Goal: Information Seeking & Learning: Learn about a topic

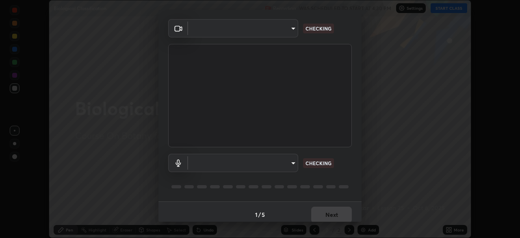
scroll to position [29, 0]
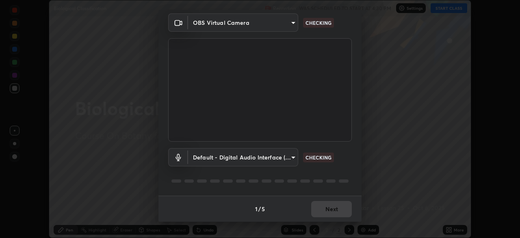
type input "09774d7d098996594ab6bce95c38d17c558d4da6542d49d5e665f1ab1cfd73a1"
type input "default"
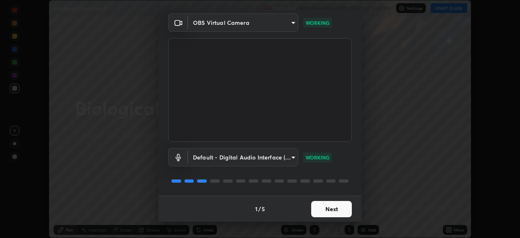
click at [323, 208] on button "Next" at bounding box center [331, 209] width 41 height 16
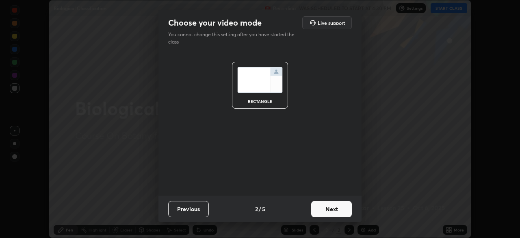
scroll to position [0, 0]
click at [324, 210] on button "Next" at bounding box center [331, 209] width 41 height 16
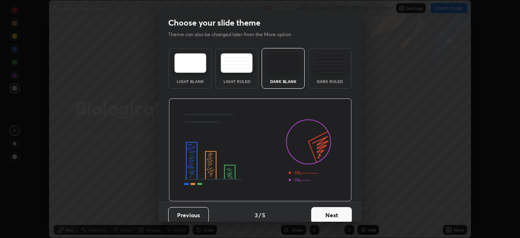
click at [325, 209] on button "Next" at bounding box center [331, 215] width 41 height 16
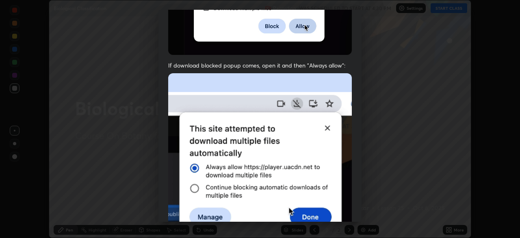
scroll to position [195, 0]
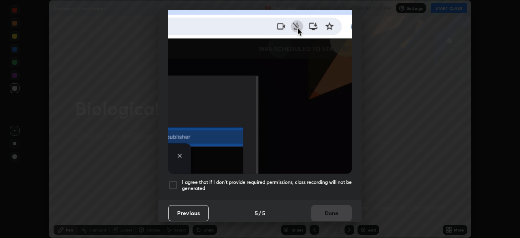
click at [172, 180] on div at bounding box center [173, 185] width 10 height 10
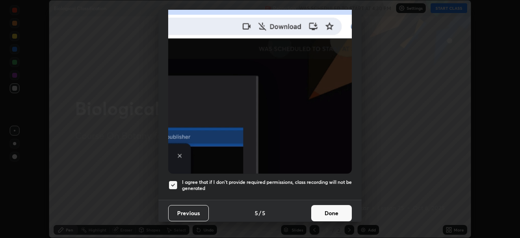
click at [334, 210] on button "Done" at bounding box center [331, 213] width 41 height 16
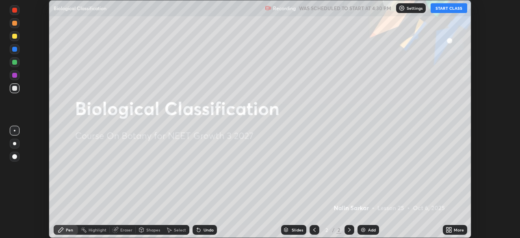
click at [442, 10] on button "START CLASS" at bounding box center [448, 8] width 37 height 10
click at [454, 232] on div "More" at bounding box center [455, 230] width 24 height 10
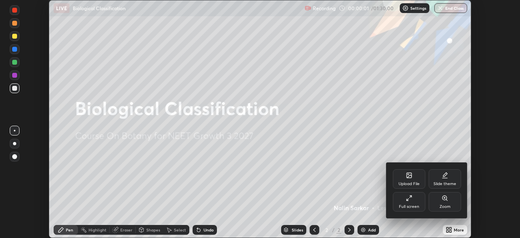
click at [409, 178] on div "Upload File" at bounding box center [409, 178] width 32 height 19
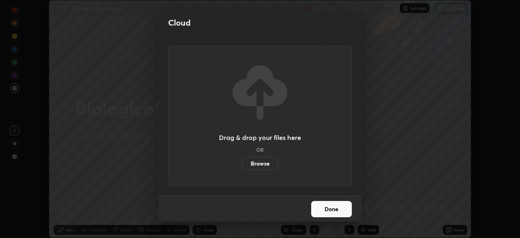
click at [270, 160] on label "Browse" at bounding box center [260, 163] width 36 height 13
click at [242, 160] on input "Browse" at bounding box center [242, 163] width 0 height 13
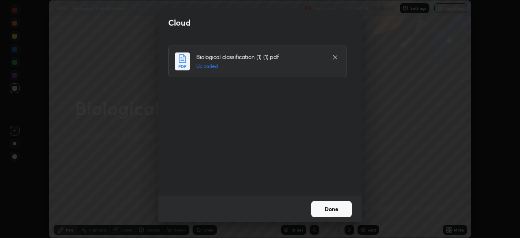
click at [327, 209] on button "Done" at bounding box center [331, 209] width 41 height 16
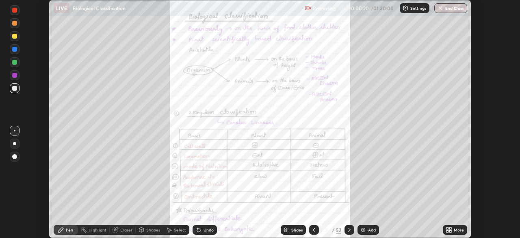
click at [292, 226] on div "Slides" at bounding box center [293, 230] width 25 height 10
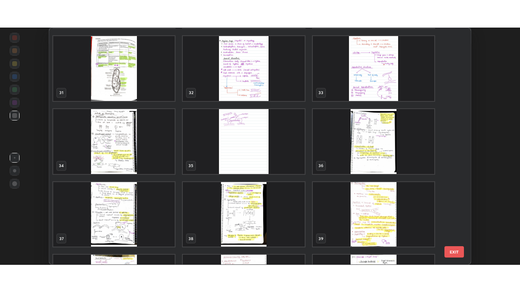
scroll to position [726, 0]
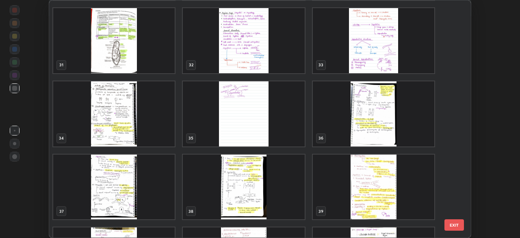
click at [359, 63] on img "grid" at bounding box center [373, 40] width 121 height 65
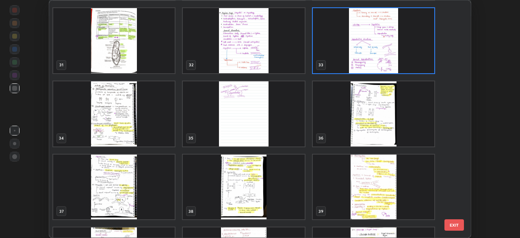
click at [359, 69] on img "grid" at bounding box center [373, 40] width 121 height 65
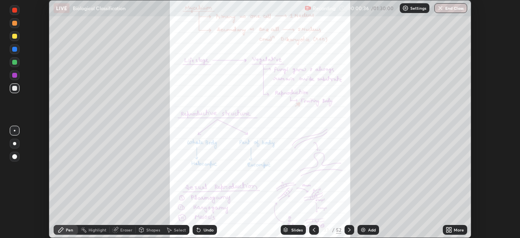
click at [363, 66] on img "grid" at bounding box center [373, 40] width 121 height 65
click at [348, 229] on icon at bounding box center [349, 229] width 6 height 6
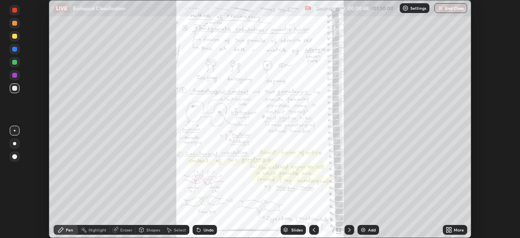
click at [452, 230] on div "More" at bounding box center [455, 230] width 24 height 10
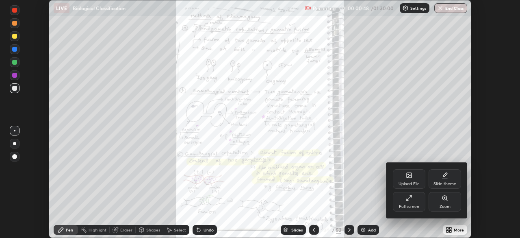
click at [417, 205] on div "Full screen" at bounding box center [409, 206] width 20 height 4
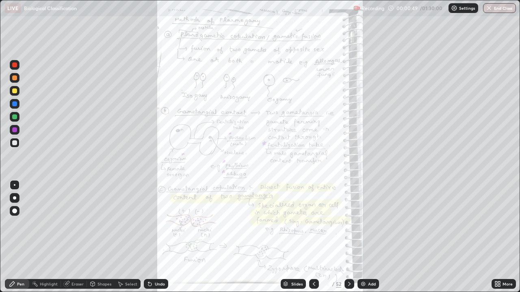
scroll to position [292, 520]
click at [501, 237] on div "More" at bounding box center [503, 284] width 24 height 10
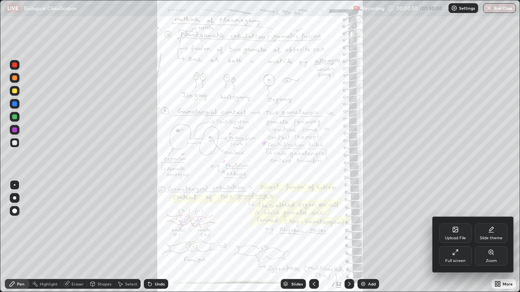
click at [478, 237] on div "Zoom" at bounding box center [491, 255] width 32 height 19
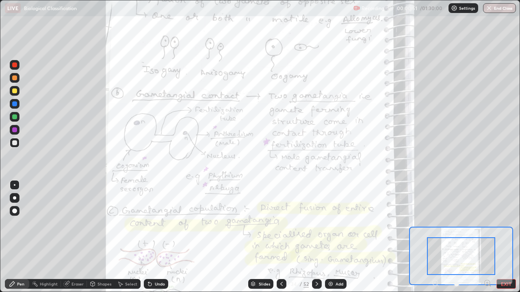
click at [487, 237] on icon at bounding box center [487, 283] width 8 height 8
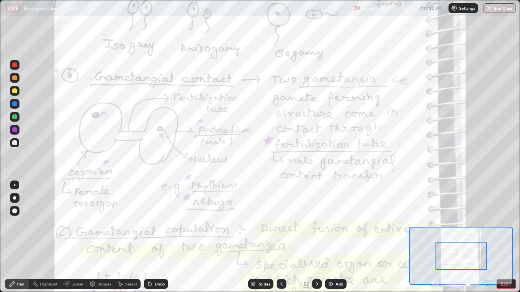
click at [487, 237] on icon at bounding box center [487, 283] width 2 height 0
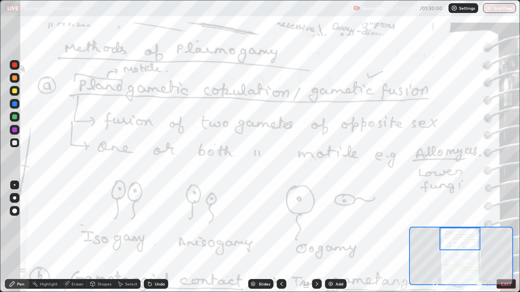
click at [435, 237] on icon at bounding box center [435, 283] width 2 height 0
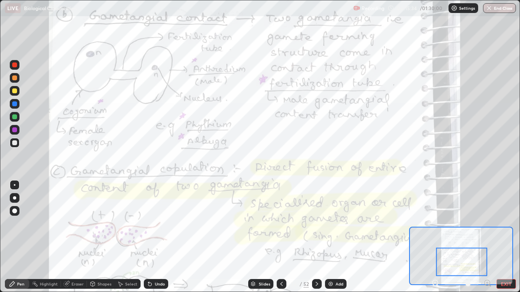
click at [317, 237] on icon at bounding box center [316, 284] width 6 height 6
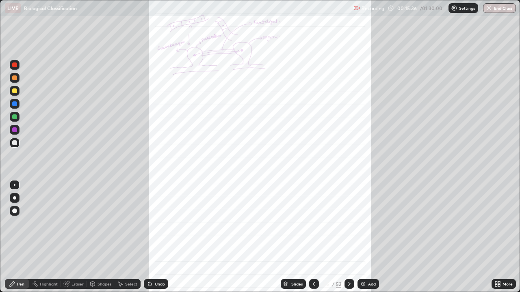
click at [348, 237] on icon at bounding box center [349, 284] width 6 height 6
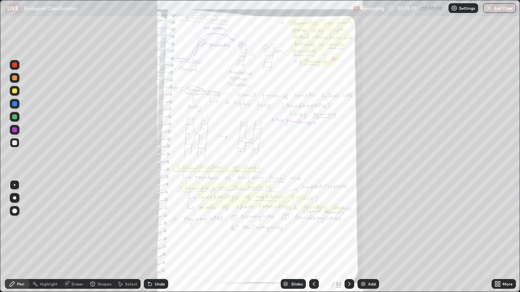
click at [313, 237] on icon at bounding box center [314, 284] width 6 height 6
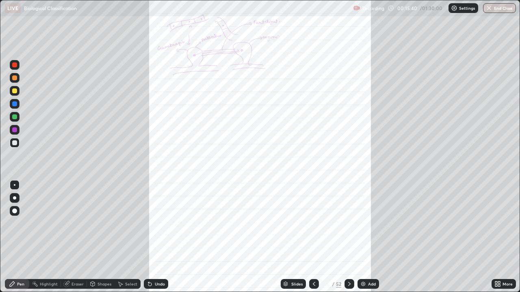
click at [313, 237] on icon at bounding box center [314, 284] width 6 height 6
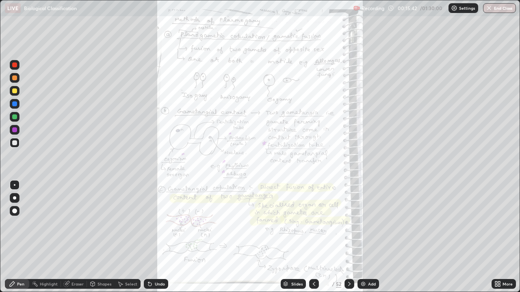
click at [503, 237] on div "More" at bounding box center [507, 284] width 10 height 4
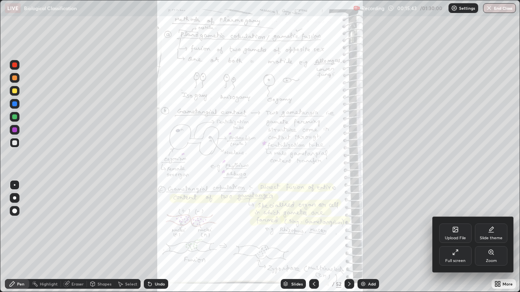
click at [496, 237] on div "Zoom" at bounding box center [491, 255] width 32 height 19
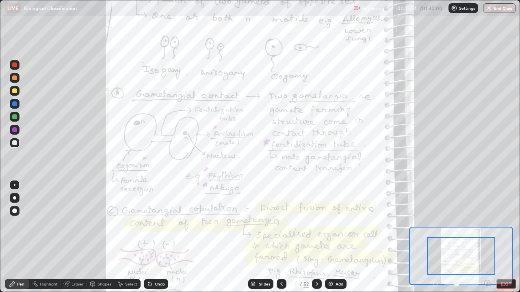
click at [489, 237] on icon at bounding box center [487, 283] width 8 height 8
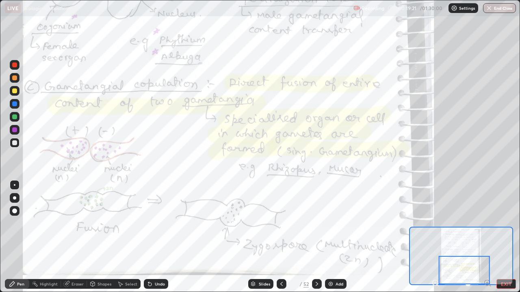
click at [13, 105] on div at bounding box center [14, 104] width 5 height 5
click at [262, 237] on div "Slides" at bounding box center [264, 284] width 11 height 4
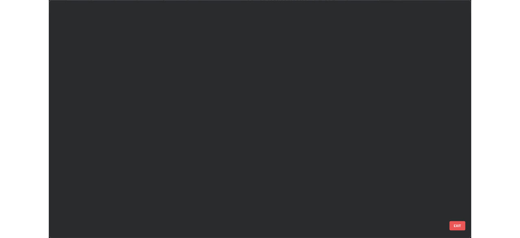
scroll to position [289, 515]
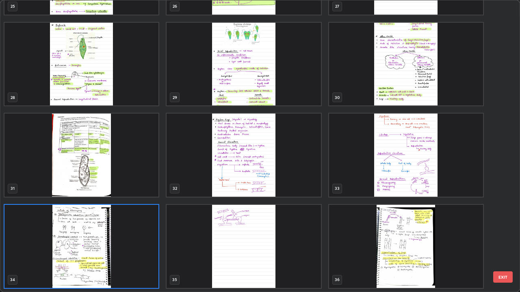
click at [114, 237] on img "grid" at bounding box center [81, 246] width 154 height 83
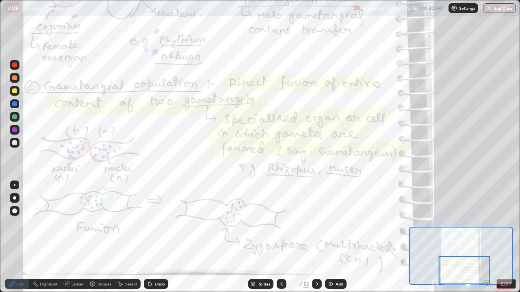
click at [316, 237] on icon at bounding box center [316, 284] width 6 height 6
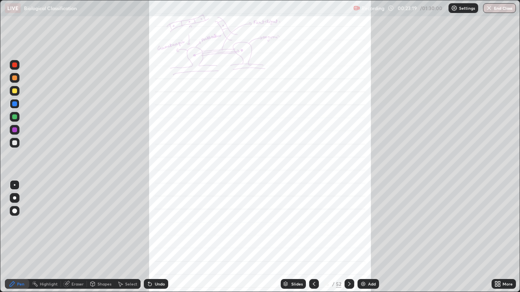
click at [349, 237] on div at bounding box center [349, 284] width 10 height 10
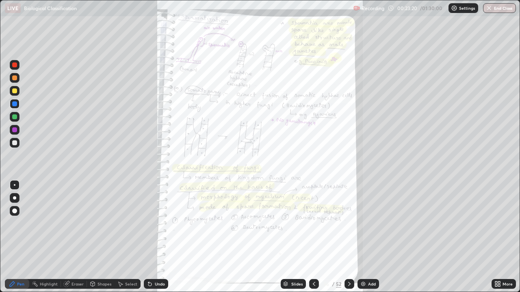
click at [504, 237] on div "More" at bounding box center [507, 284] width 10 height 4
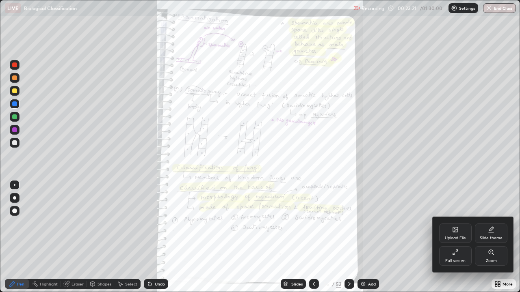
click at [489, 237] on div "Zoom" at bounding box center [491, 261] width 11 height 4
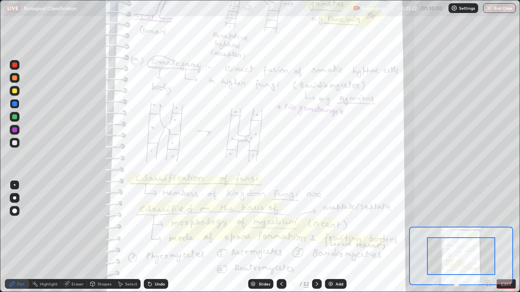
click at [487, 237] on icon at bounding box center [487, 283] width 2 height 0
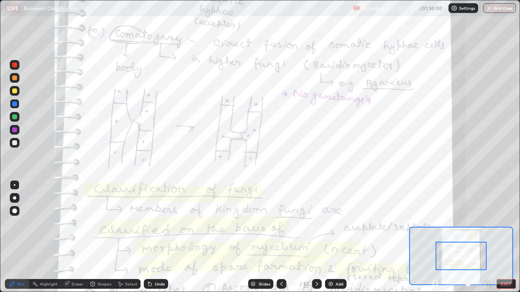
click at [487, 237] on icon at bounding box center [487, 283] width 2 height 0
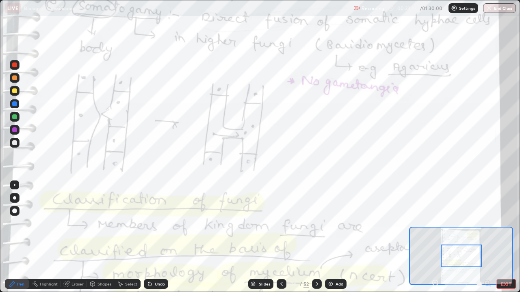
click at [435, 237] on icon at bounding box center [435, 283] width 2 height 0
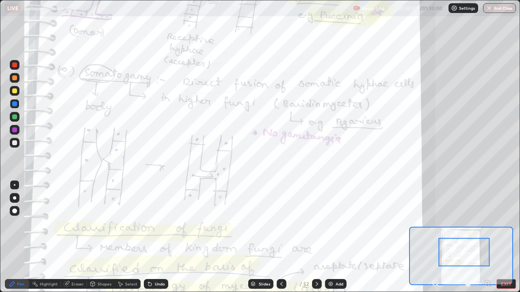
click at [435, 237] on icon at bounding box center [435, 283] width 8 height 8
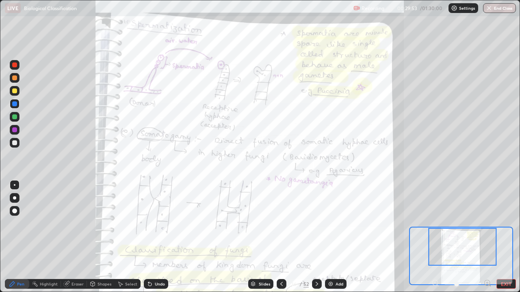
click at [439, 237] on div at bounding box center [461, 284] width 60 height 10
click at [487, 237] on icon at bounding box center [487, 283] width 2 height 0
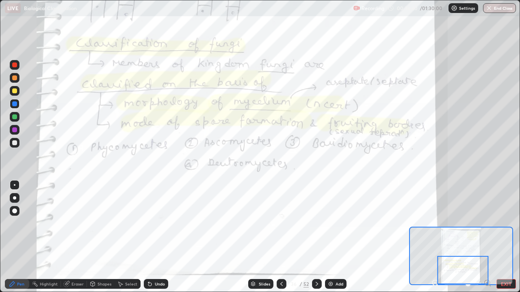
click at [281, 237] on icon at bounding box center [281, 284] width 6 height 6
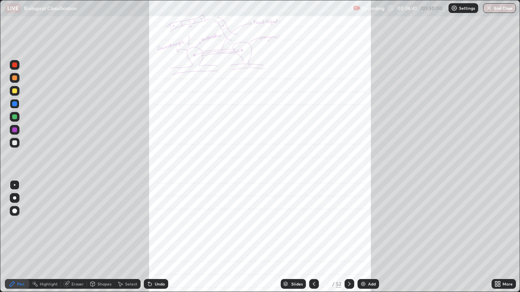
click at [317, 237] on div at bounding box center [314, 284] width 10 height 10
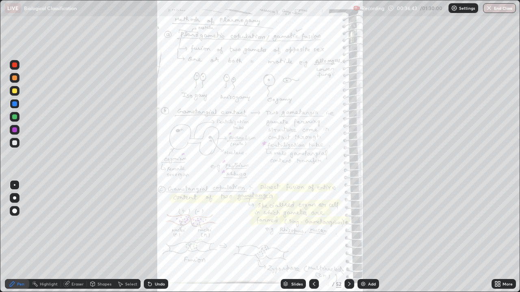
click at [316, 237] on icon at bounding box center [314, 284] width 6 height 6
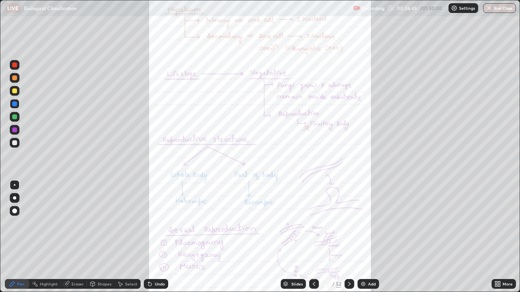
click at [507, 237] on div "More" at bounding box center [507, 284] width 10 height 4
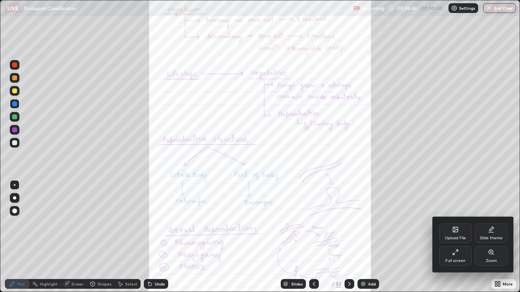
click at [496, 237] on div "Zoom" at bounding box center [491, 255] width 32 height 19
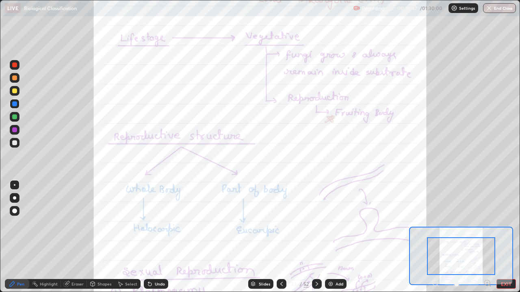
click at [488, 237] on icon at bounding box center [487, 283] width 2 height 0
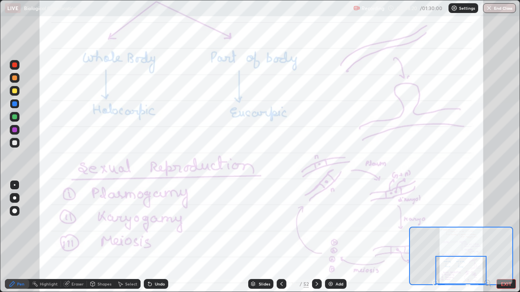
click at [316, 237] on icon at bounding box center [316, 284] width 6 height 6
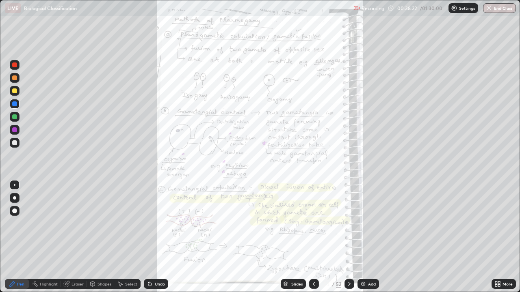
click at [499, 237] on icon at bounding box center [499, 283] width 2 height 2
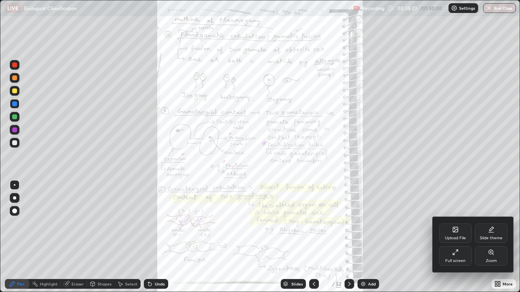
click at [485, 237] on div "Zoom" at bounding box center [491, 255] width 32 height 19
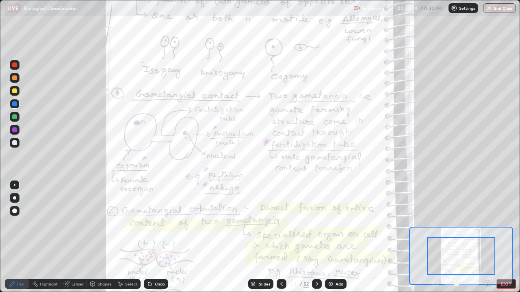
click at [484, 237] on div "Pen Highlight Eraser Shapes Select Undo Slides 34 / 52 Add EXIT" at bounding box center [260, 284] width 520 height 16
click at [487, 237] on icon at bounding box center [487, 283] width 2 height 0
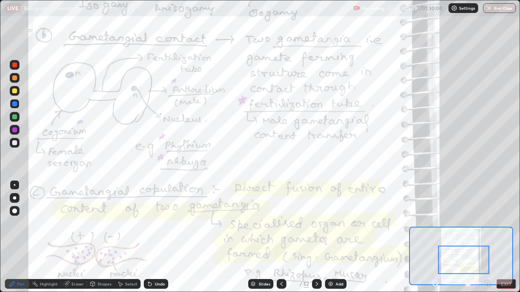
click at [336, 237] on div "Add" at bounding box center [339, 284] width 8 height 4
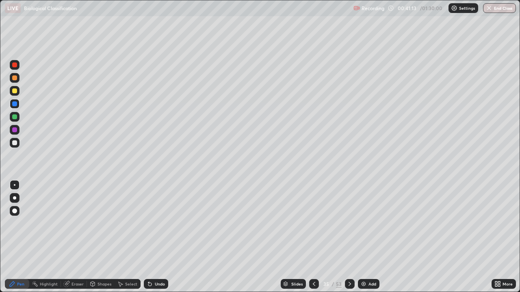
click at [313, 237] on icon at bounding box center [314, 284] width 6 height 6
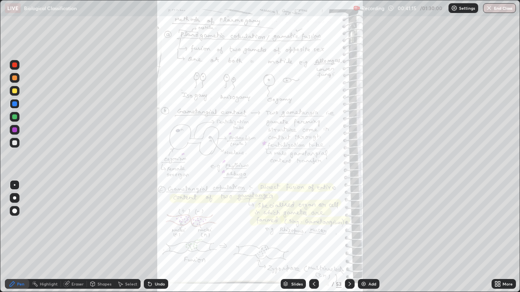
click at [501, 237] on div "More" at bounding box center [503, 284] width 24 height 10
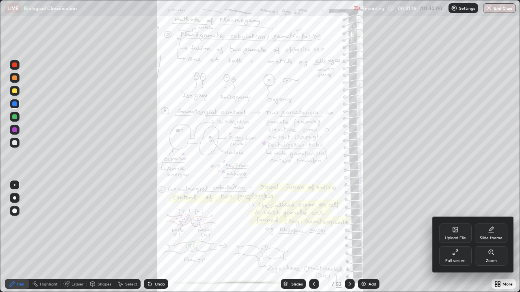
click at [485, 237] on div "Zoom" at bounding box center [491, 255] width 32 height 19
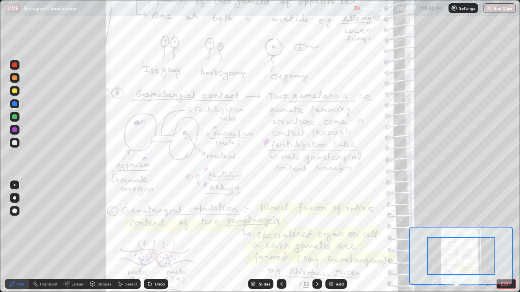
click at [487, 237] on icon at bounding box center [487, 283] width 2 height 0
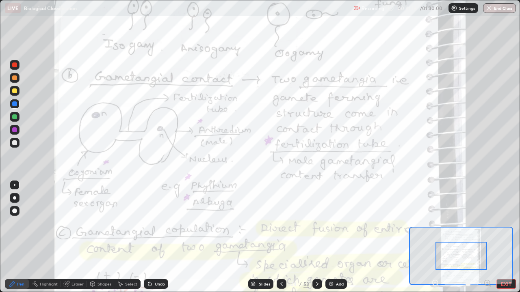
click at [468, 237] on div at bounding box center [460, 256] width 51 height 28
click at [487, 237] on icon at bounding box center [487, 283] width 2 height 0
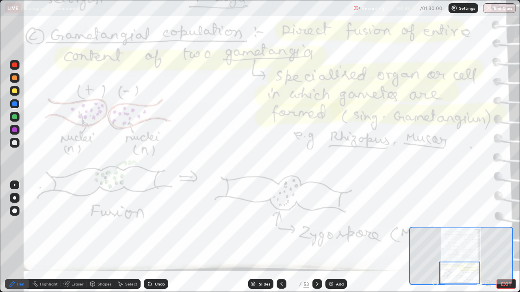
click at [316, 237] on icon at bounding box center [317, 284] width 6 height 6
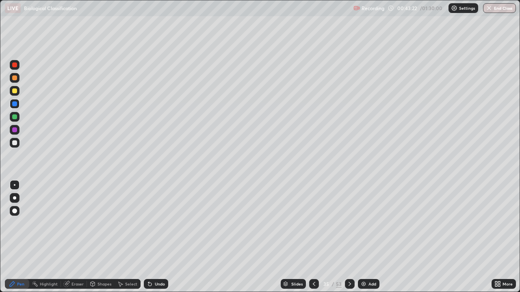
click at [348, 237] on icon at bounding box center [349, 284] width 6 height 6
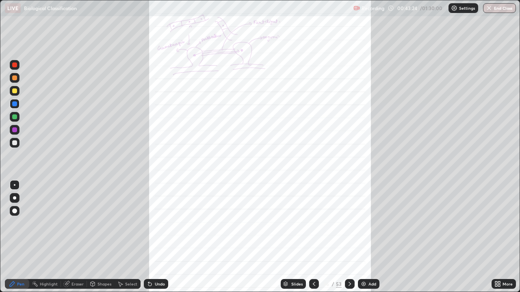
click at [349, 237] on icon at bounding box center [349, 284] width 6 height 6
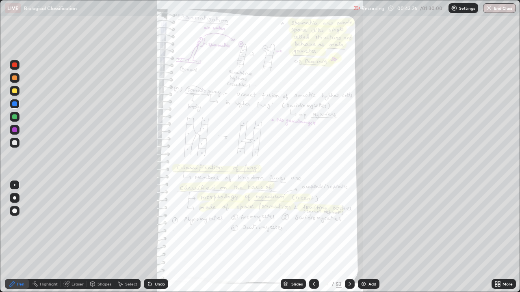
click at [504, 237] on div "More" at bounding box center [507, 284] width 10 height 4
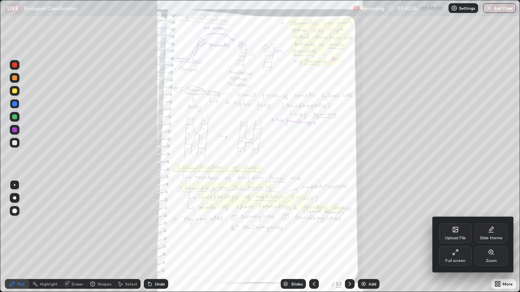
click at [495, 237] on div "Zoom" at bounding box center [491, 255] width 32 height 19
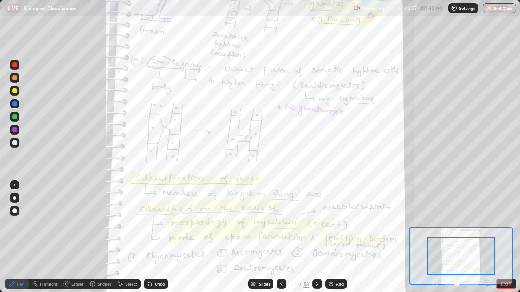
click at [487, 237] on icon at bounding box center [487, 283] width 2 height 0
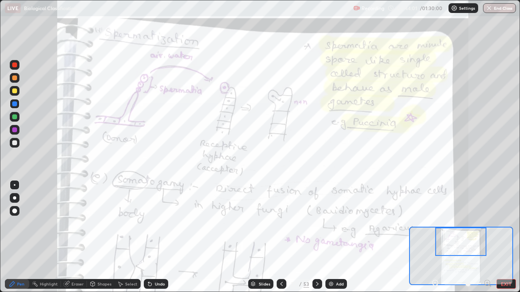
click at [16, 130] on div at bounding box center [14, 130] width 5 height 5
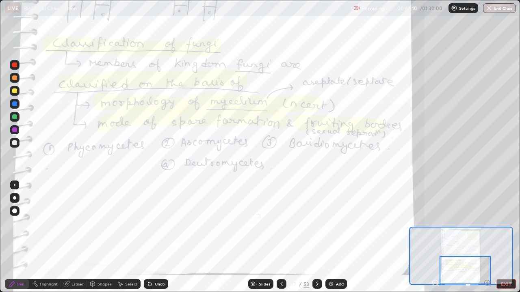
click at [316, 237] on icon at bounding box center [317, 284] width 2 height 4
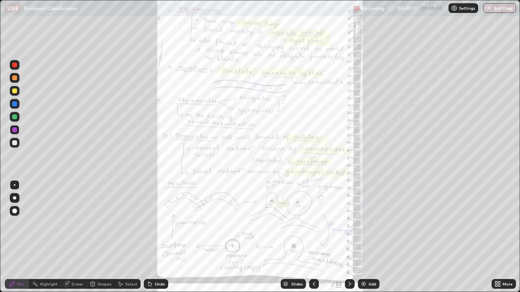
click at [496, 237] on icon at bounding box center [496, 286] width 2 height 2
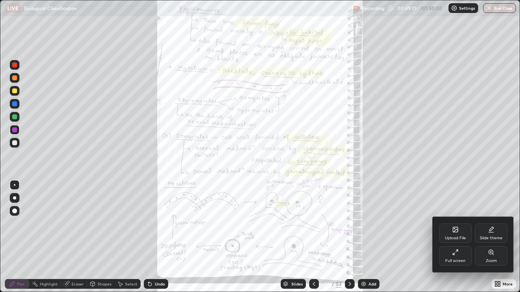
click at [487, 237] on div "Zoom" at bounding box center [491, 255] width 32 height 19
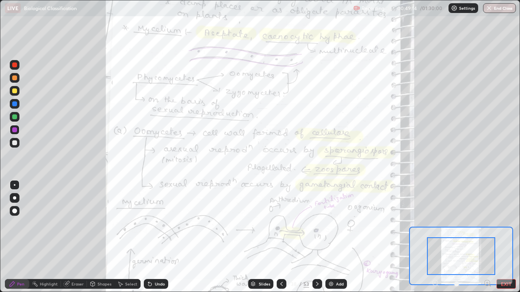
click at [486, 237] on icon at bounding box center [487, 283] width 8 height 8
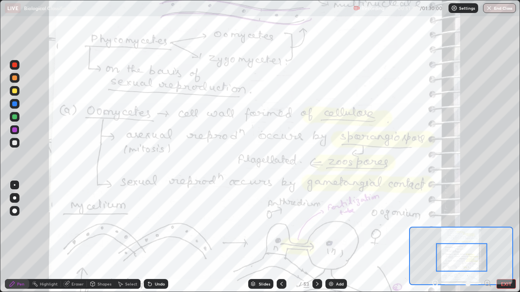
click at [333, 237] on div "Add" at bounding box center [336, 284] width 22 height 10
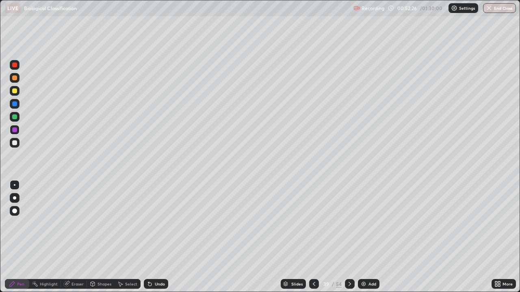
click at [15, 142] on div at bounding box center [14, 143] width 5 height 5
click at [313, 237] on icon at bounding box center [314, 284] width 2 height 4
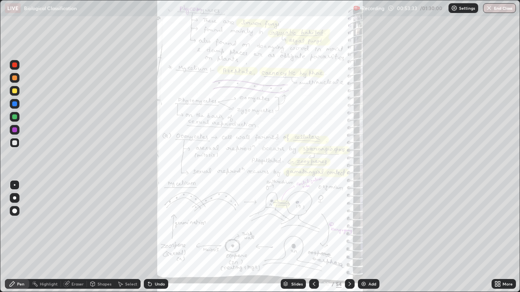
click at [502, 237] on div "More" at bounding box center [503, 284] width 24 height 10
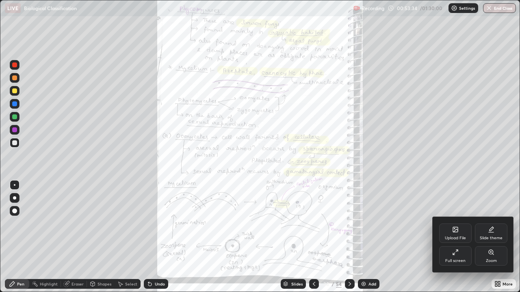
click at [484, 237] on div "Zoom" at bounding box center [491, 255] width 32 height 19
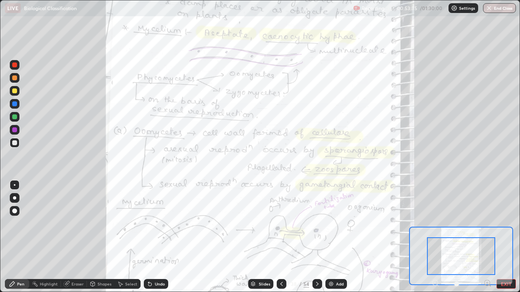
click at [487, 237] on icon at bounding box center [487, 283] width 2 height 0
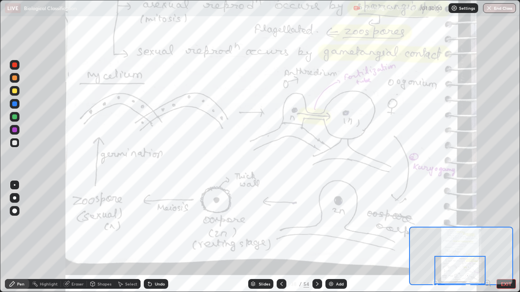
click at [17, 104] on div at bounding box center [14, 104] width 5 height 5
click at [18, 131] on div at bounding box center [15, 130] width 10 height 10
click at [316, 237] on icon at bounding box center [317, 284] width 6 height 6
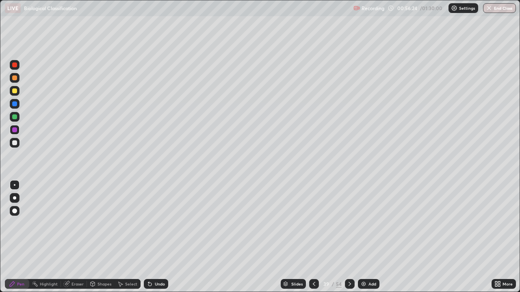
click at [348, 237] on icon at bounding box center [349, 284] width 2 height 4
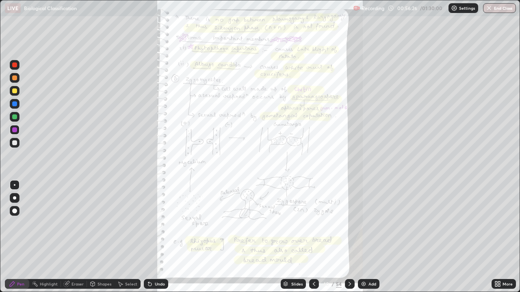
click at [499, 237] on icon at bounding box center [499, 286] width 2 height 2
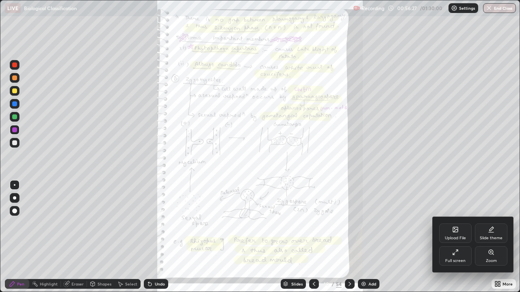
click at [494, 237] on div "Zoom" at bounding box center [491, 261] width 11 height 4
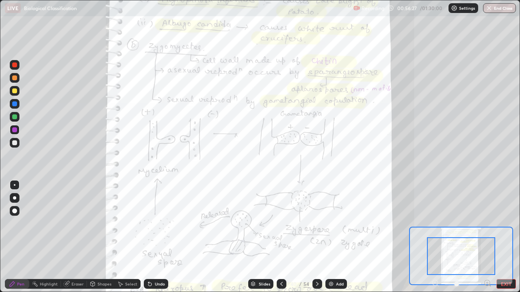
click at [489, 237] on icon at bounding box center [490, 286] width 2 height 2
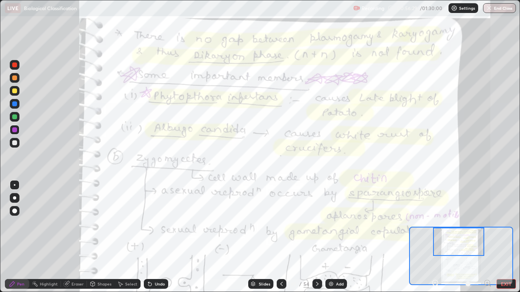
click at [487, 237] on icon at bounding box center [487, 283] width 0 height 2
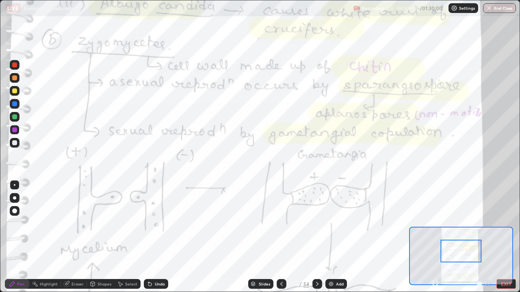
click at [333, 237] on img at bounding box center [331, 284] width 6 height 6
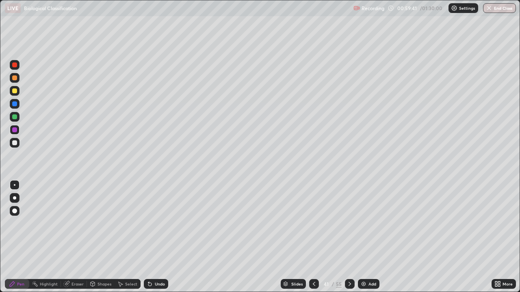
click at [0, 162] on div "Setting up your live class" at bounding box center [260, 146] width 520 height 292
click at [17, 141] on div at bounding box center [15, 143] width 10 height 10
click at [14, 92] on div at bounding box center [14, 91] width 5 height 5
click at [311, 237] on div at bounding box center [314, 284] width 10 height 10
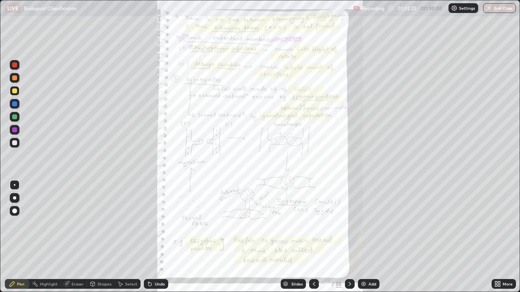
click at [504, 237] on div "More" at bounding box center [503, 284] width 24 height 10
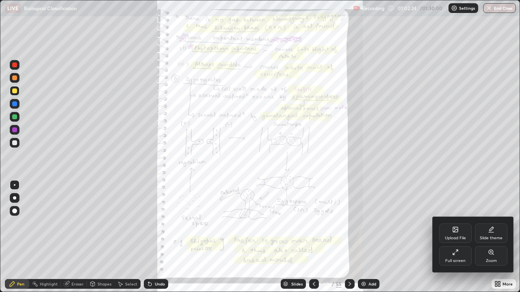
click at [491, 237] on div "Zoom" at bounding box center [491, 261] width 11 height 4
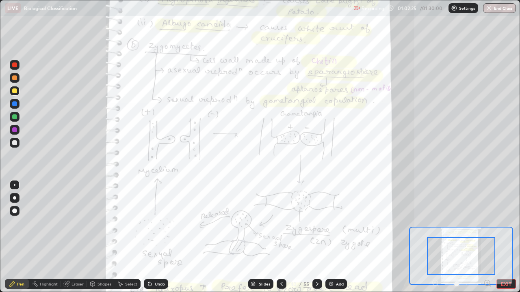
click at [487, 237] on icon at bounding box center [487, 283] width 2 height 0
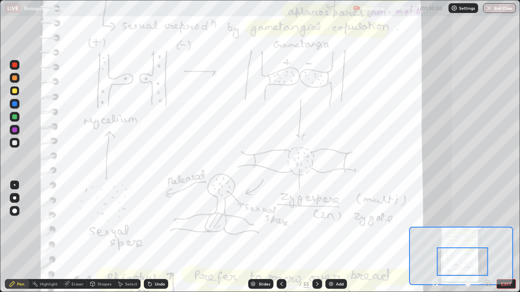
click at [15, 104] on div at bounding box center [14, 104] width 5 height 5
click at [16, 131] on div at bounding box center [14, 130] width 5 height 5
click at [315, 237] on icon at bounding box center [317, 284] width 6 height 6
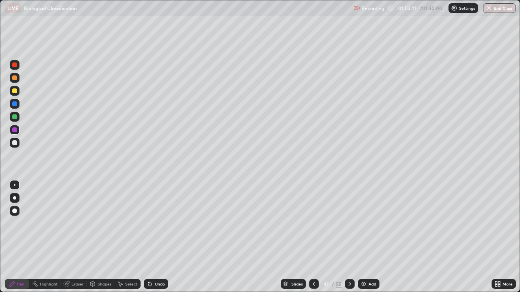
click at [128, 237] on div "Select" at bounding box center [131, 284] width 12 height 4
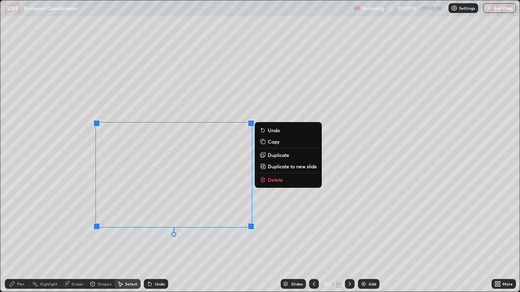
click at [72, 237] on div "0 ° Undo Copy Duplicate Duplicate to new slide Delete" at bounding box center [259, 146] width 519 height 292
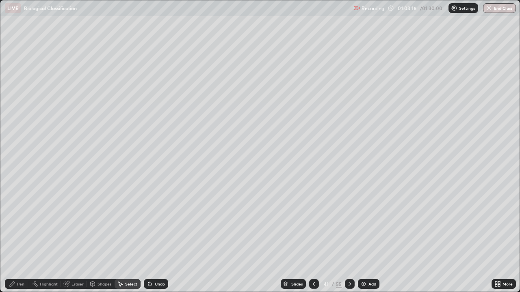
click at [18, 237] on div "Pen" at bounding box center [20, 284] width 7 height 4
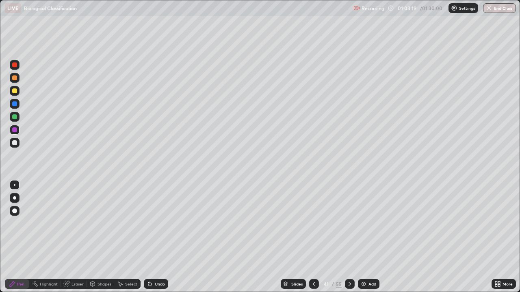
click at [16, 141] on div at bounding box center [14, 143] width 5 height 5
click at [126, 237] on div "Select" at bounding box center [128, 284] width 26 height 10
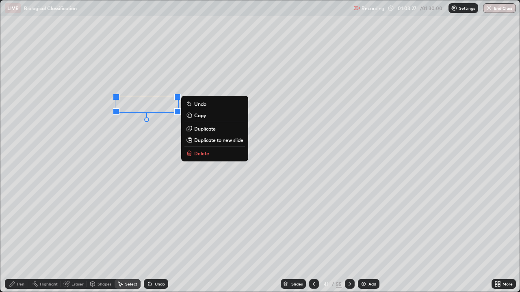
click at [203, 128] on p "Duplicate" at bounding box center [205, 128] width 22 height 6
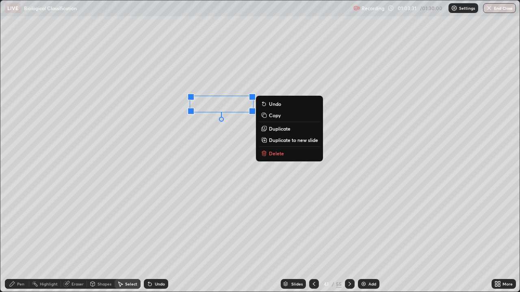
click at [182, 122] on div "0 ° Undo Copy Duplicate Duplicate to new slide Delete" at bounding box center [259, 146] width 519 height 292
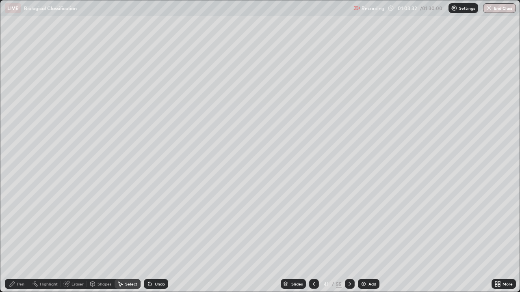
click at [347, 237] on div at bounding box center [350, 284] width 10 height 10
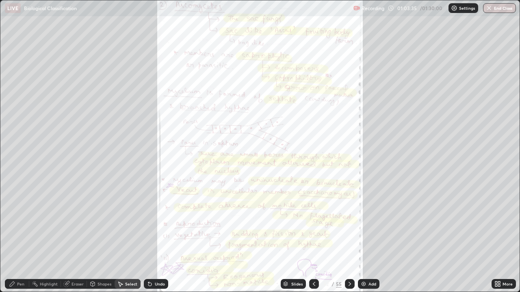
click at [313, 237] on div at bounding box center [314, 284] width 10 height 10
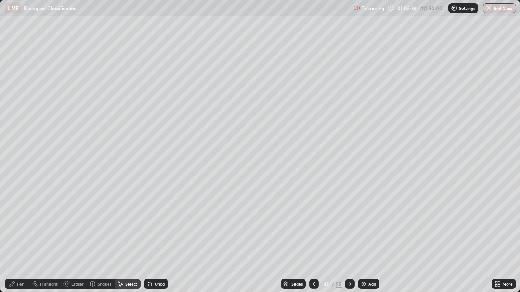
click at [314, 237] on icon at bounding box center [314, 284] width 6 height 6
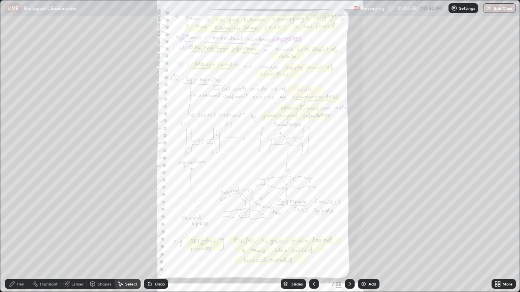
click at [512, 237] on div "More" at bounding box center [503, 284] width 24 height 10
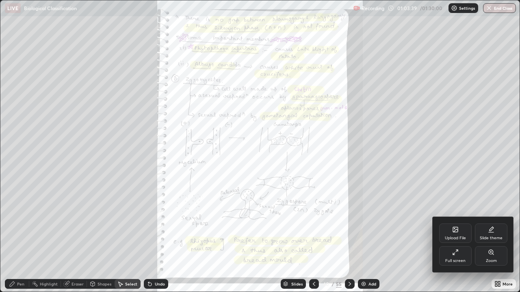
click at [488, 237] on div "Zoom" at bounding box center [491, 255] width 32 height 19
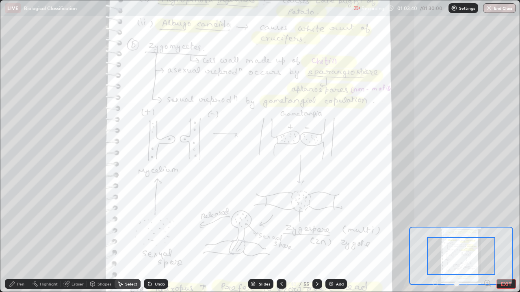
click at [487, 237] on icon at bounding box center [487, 283] width 2 height 0
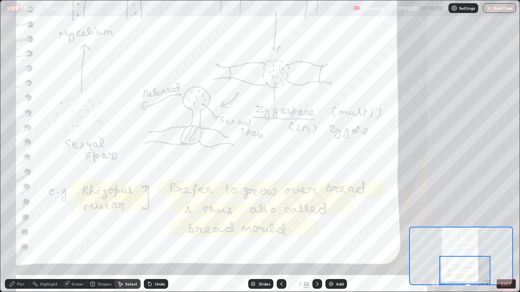
click at [316, 237] on icon at bounding box center [317, 284] width 6 height 6
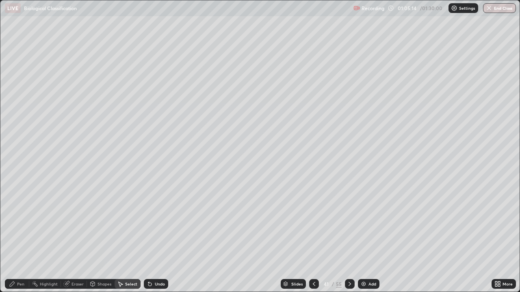
click at [347, 237] on icon at bounding box center [349, 284] width 6 height 6
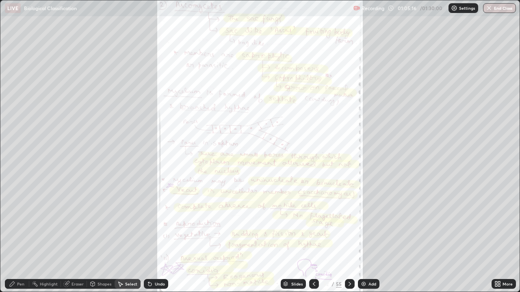
click at [508, 237] on div "More" at bounding box center [507, 284] width 10 height 4
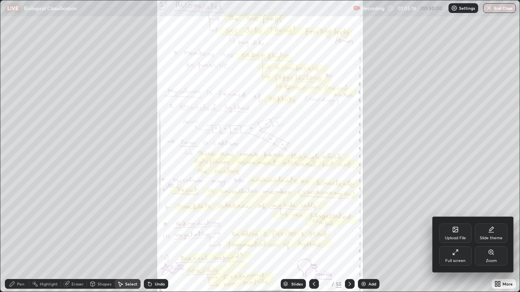
click at [492, 237] on div "Zoom" at bounding box center [491, 255] width 32 height 19
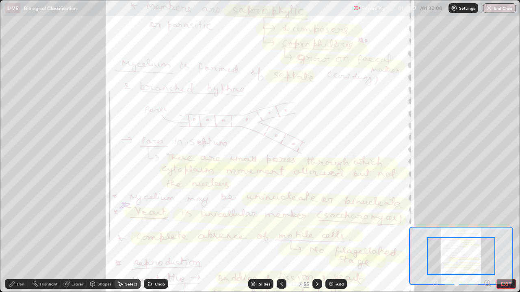
click at [487, 237] on icon at bounding box center [487, 283] width 2 height 0
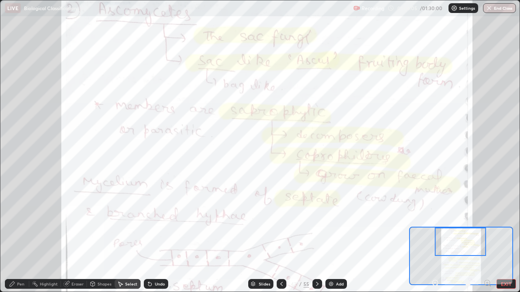
click at [279, 237] on icon at bounding box center [281, 284] width 6 height 6
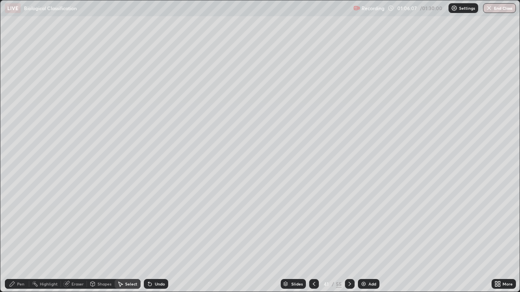
click at [23, 237] on div "Pen" at bounding box center [20, 284] width 7 height 4
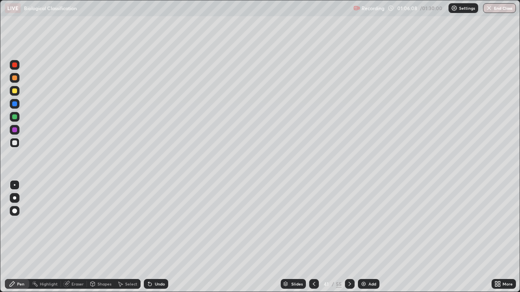
click at [15, 143] on div at bounding box center [14, 143] width 5 height 5
click at [348, 237] on icon at bounding box center [349, 284] width 6 height 6
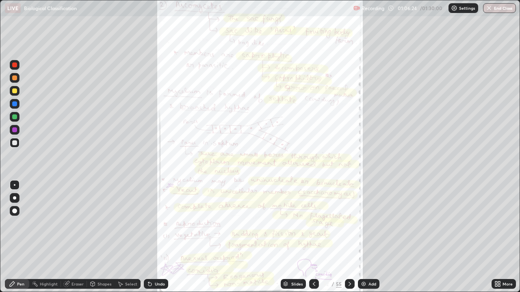
click at [499, 237] on icon at bounding box center [499, 286] width 2 height 2
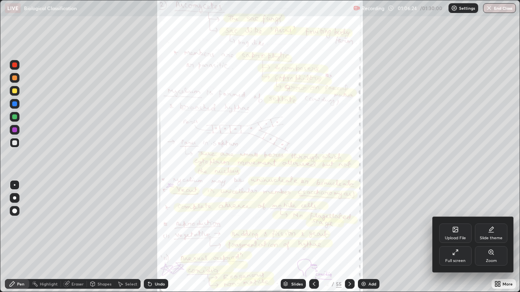
click at [484, 237] on div "Zoom" at bounding box center [491, 255] width 32 height 19
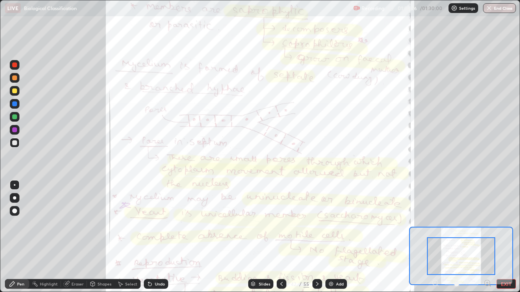
click at [487, 237] on icon at bounding box center [487, 283] width 2 height 0
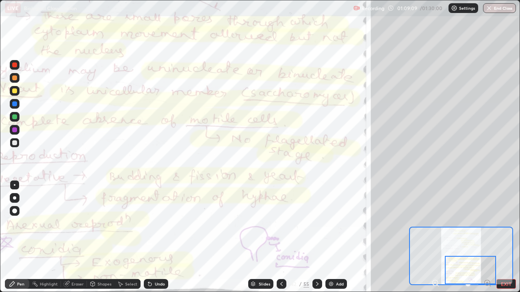
click at [281, 237] on icon at bounding box center [281, 284] width 2 height 4
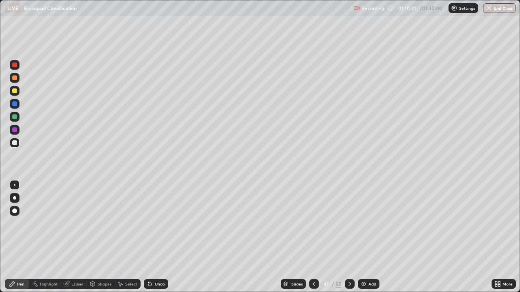
click at [309, 237] on div at bounding box center [314, 284] width 10 height 10
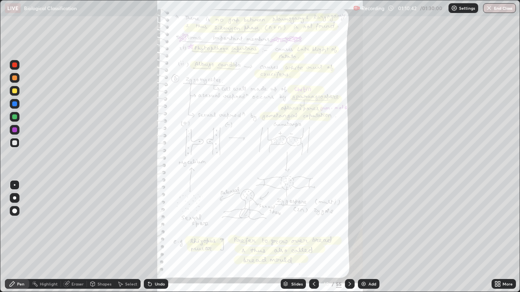
click at [351, 237] on icon at bounding box center [349, 284] width 6 height 6
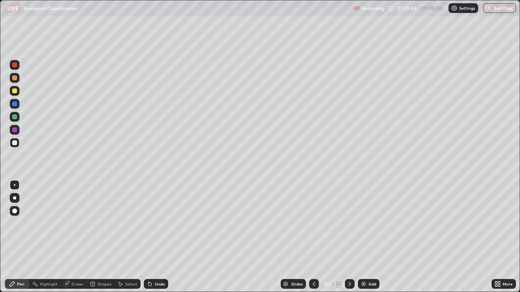
click at [348, 237] on icon at bounding box center [349, 284] width 6 height 6
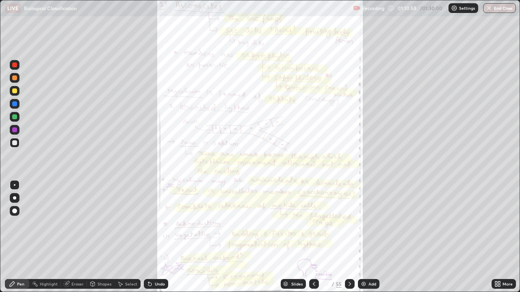
click at [349, 237] on icon at bounding box center [349, 284] width 6 height 6
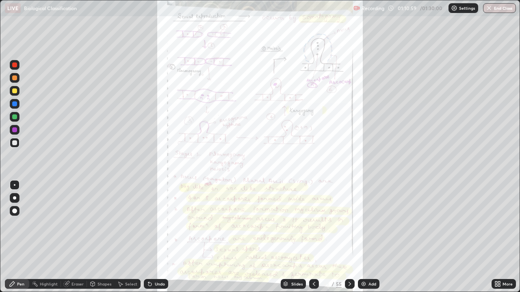
click at [499, 237] on icon at bounding box center [497, 284] width 6 height 6
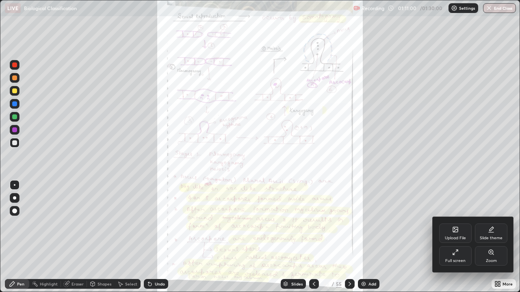
click at [486, 237] on div "Zoom" at bounding box center [491, 255] width 32 height 19
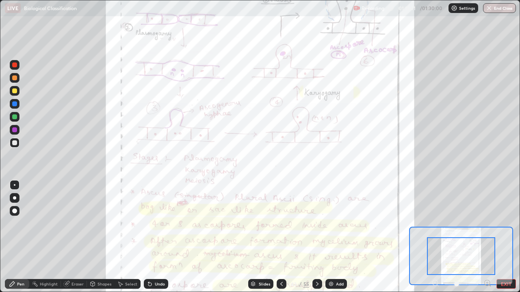
click at [487, 237] on icon at bounding box center [487, 283] width 2 height 0
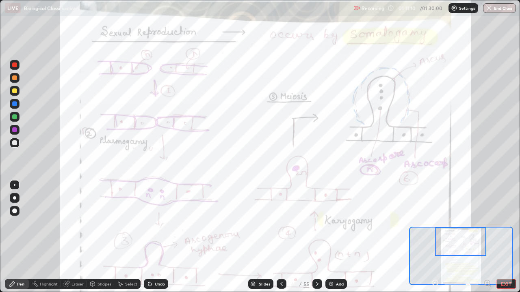
click at [16, 130] on div at bounding box center [14, 130] width 5 height 5
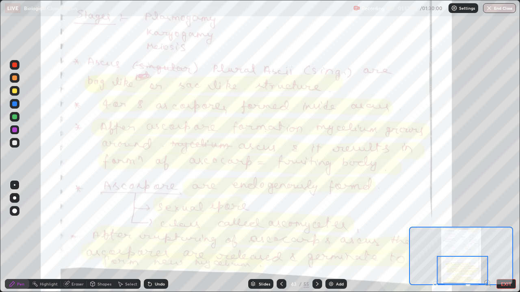
click at [281, 237] on icon at bounding box center [281, 284] width 6 height 6
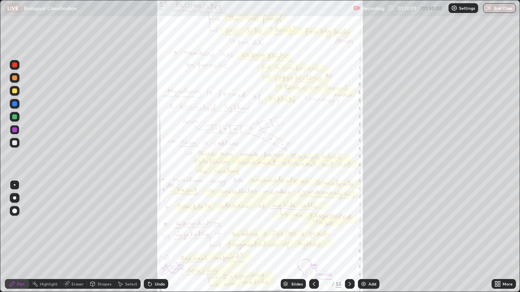
click at [311, 237] on div at bounding box center [314, 284] width 10 height 10
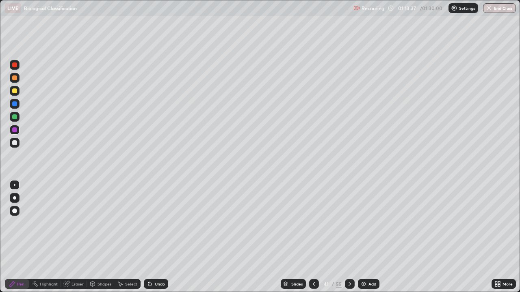
click at [348, 237] on icon at bounding box center [349, 284] width 2 height 4
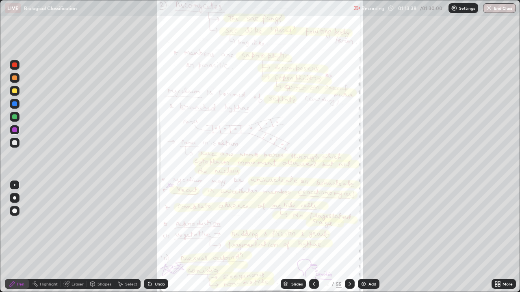
click at [349, 237] on icon at bounding box center [349, 284] width 2 height 4
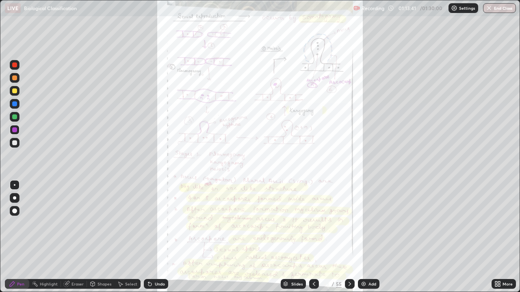
click at [348, 237] on icon at bounding box center [349, 284] width 6 height 6
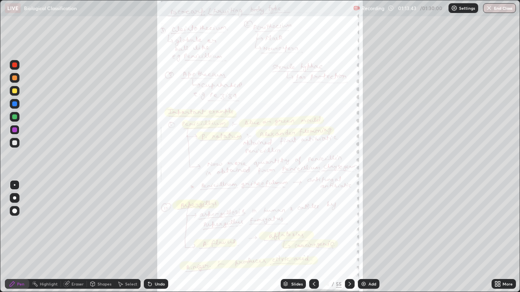
click at [312, 237] on icon at bounding box center [314, 284] width 6 height 6
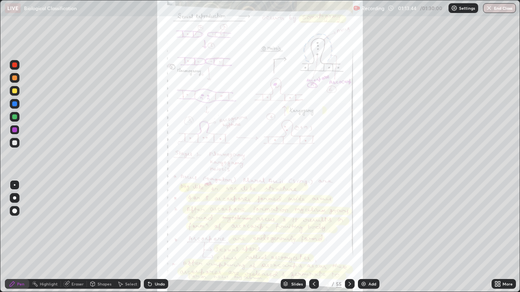
click at [508, 237] on div "More" at bounding box center [507, 284] width 10 height 4
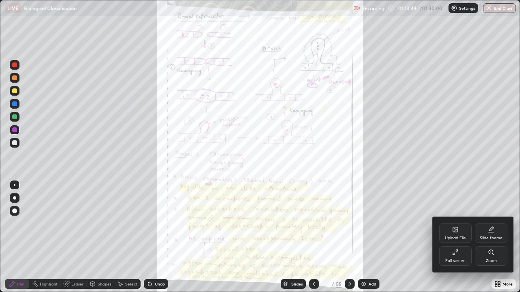
click at [491, 237] on div "Zoom" at bounding box center [491, 261] width 11 height 4
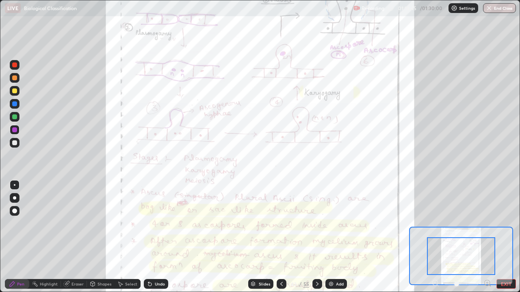
click at [487, 237] on icon at bounding box center [487, 283] width 2 height 0
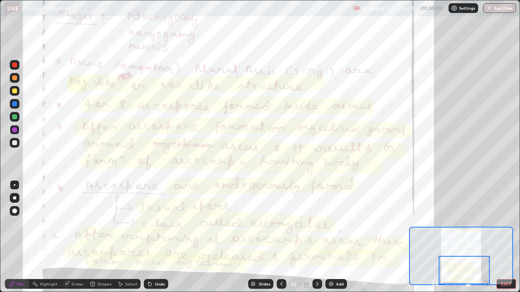
click at [316, 237] on icon at bounding box center [317, 284] width 6 height 6
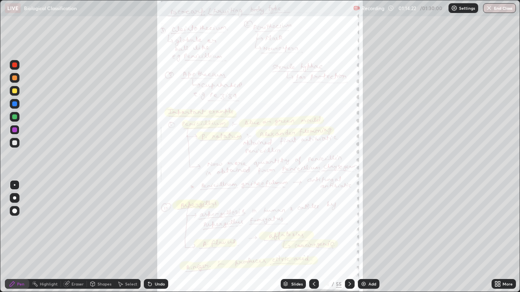
click at [506, 237] on div "More" at bounding box center [503, 284] width 24 height 10
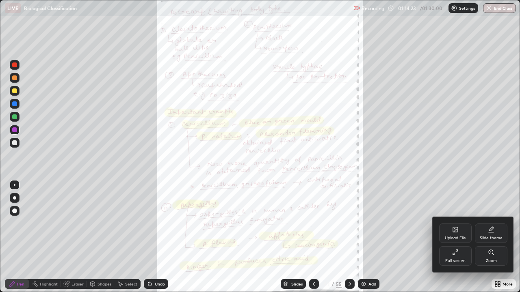
click at [491, 237] on div "Zoom" at bounding box center [491, 261] width 11 height 4
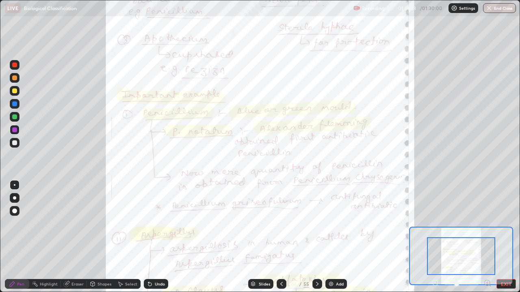
click at [487, 237] on icon at bounding box center [487, 283] width 2 height 0
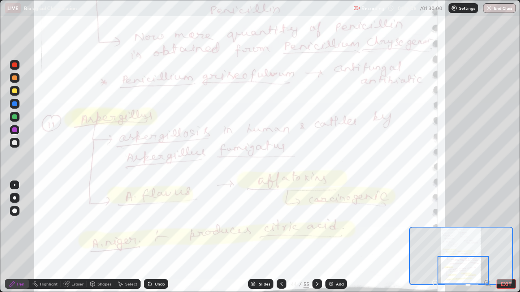
click at [316, 237] on icon at bounding box center [317, 284] width 6 height 6
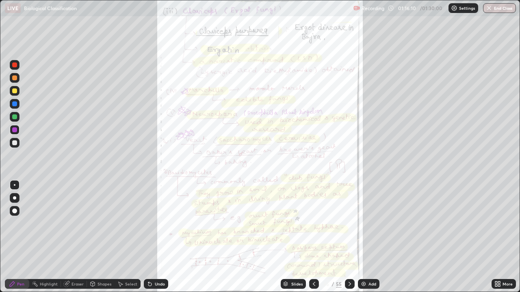
click at [499, 237] on icon at bounding box center [499, 283] width 2 height 2
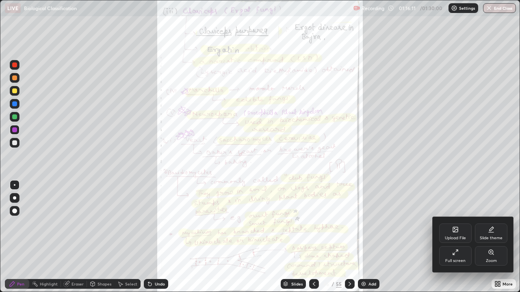
click at [488, 237] on div "Zoom" at bounding box center [491, 261] width 11 height 4
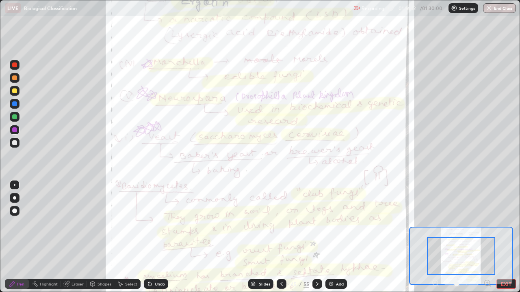
click at [489, 237] on icon at bounding box center [487, 283] width 8 height 8
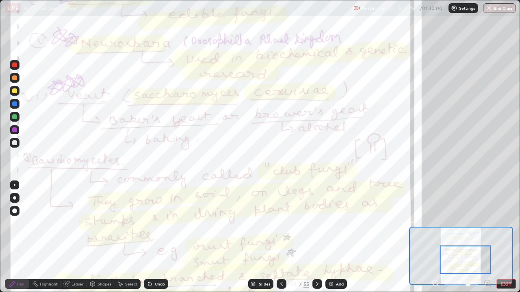
click at [281, 237] on icon at bounding box center [281, 284] width 6 height 6
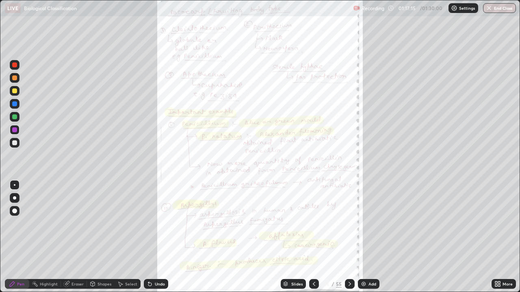
click at [314, 237] on icon at bounding box center [314, 284] width 6 height 6
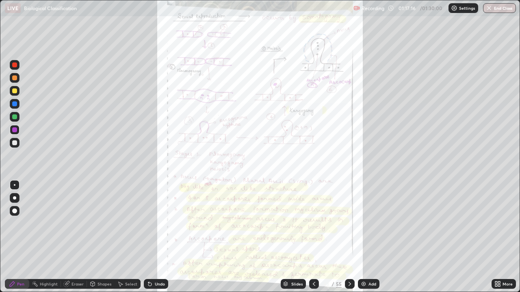
click at [313, 237] on icon at bounding box center [314, 284] width 6 height 6
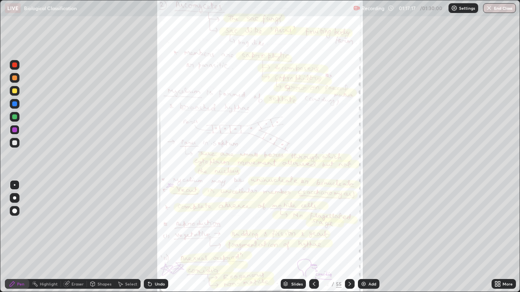
click at [314, 237] on icon at bounding box center [314, 284] width 2 height 4
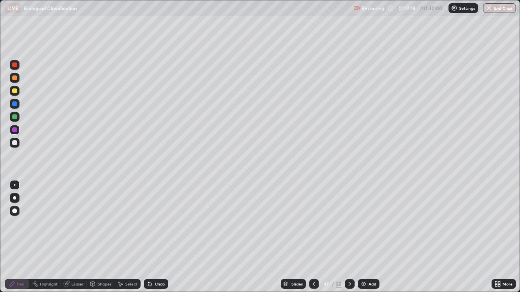
click at [312, 237] on icon at bounding box center [314, 284] width 6 height 6
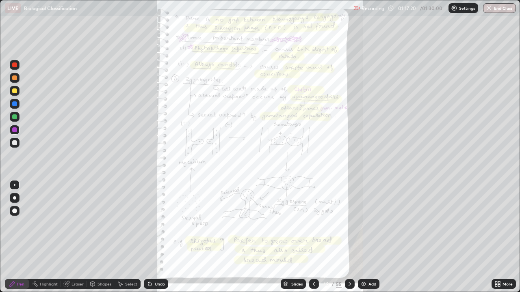
click at [313, 237] on icon at bounding box center [314, 284] width 6 height 6
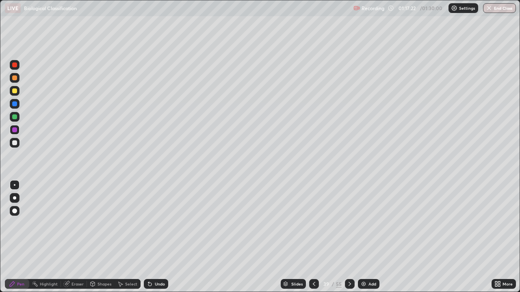
click at [313, 237] on icon at bounding box center [314, 284] width 2 height 4
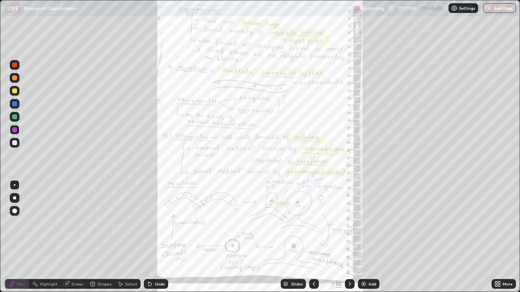
click at [504, 237] on div "More" at bounding box center [507, 284] width 10 height 4
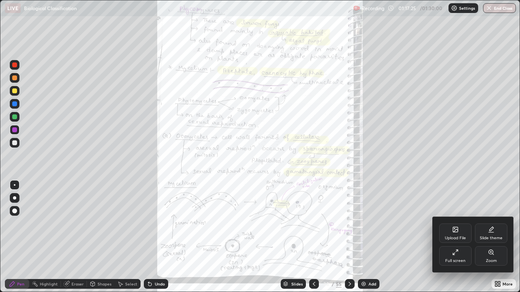
click at [490, 237] on div "Zoom" at bounding box center [491, 261] width 11 height 4
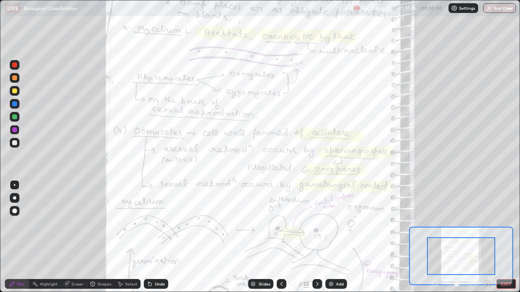
click at [486, 237] on icon at bounding box center [487, 283] width 2 height 0
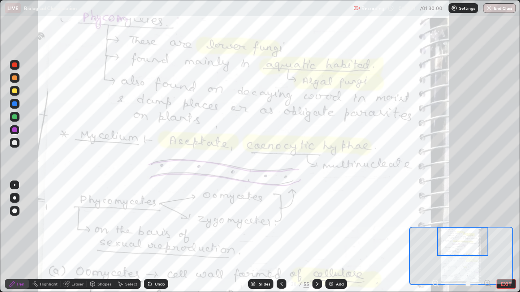
click at [508, 237] on button "EXIT" at bounding box center [505, 284] width 19 height 10
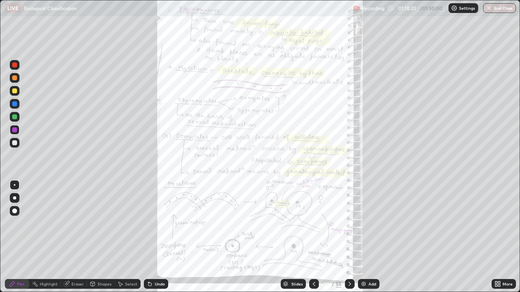
click at [496, 237] on icon at bounding box center [496, 283] width 2 height 2
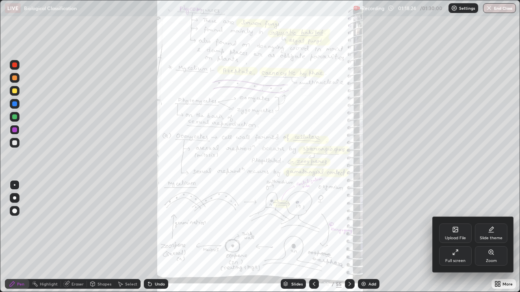
click at [461, 237] on div "Full screen" at bounding box center [455, 255] width 32 height 19
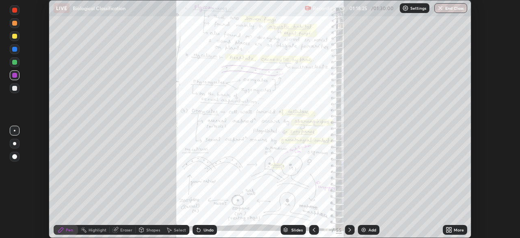
scroll to position [40370, 40088]
